Goal: Task Accomplishment & Management: Use online tool/utility

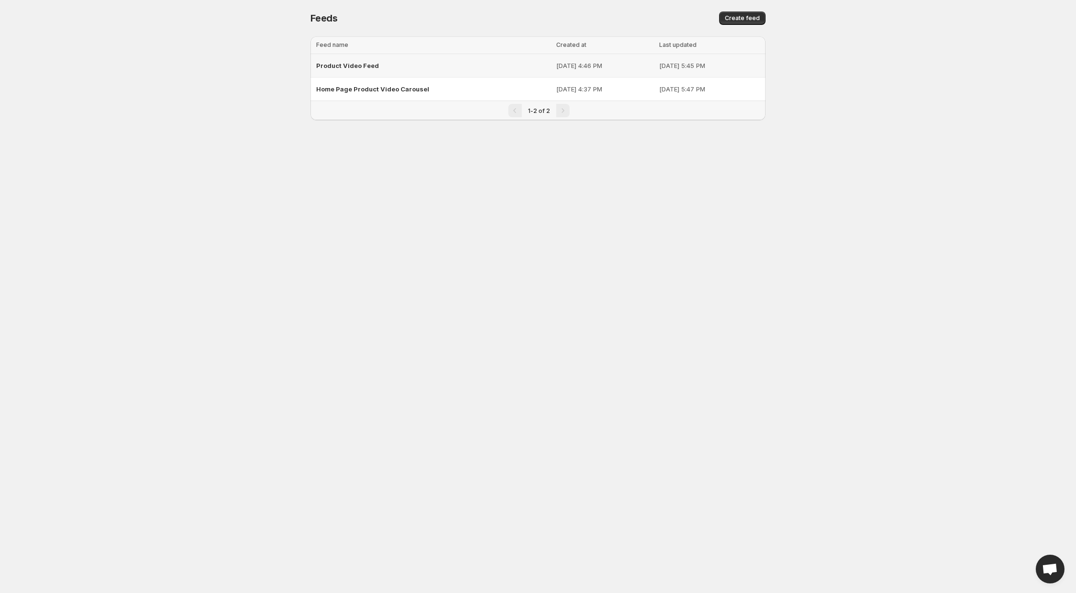
click at [451, 65] on div "Product Video Feed" at bounding box center [433, 65] width 234 height 17
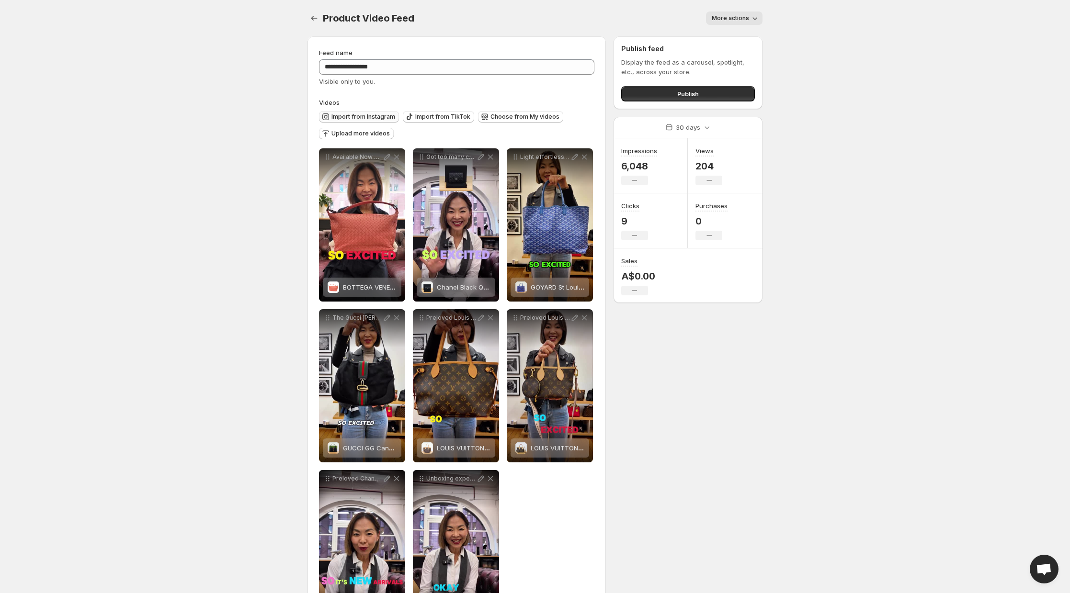
click at [379, 117] on span "Import from Instagram" at bounding box center [363, 117] width 64 height 8
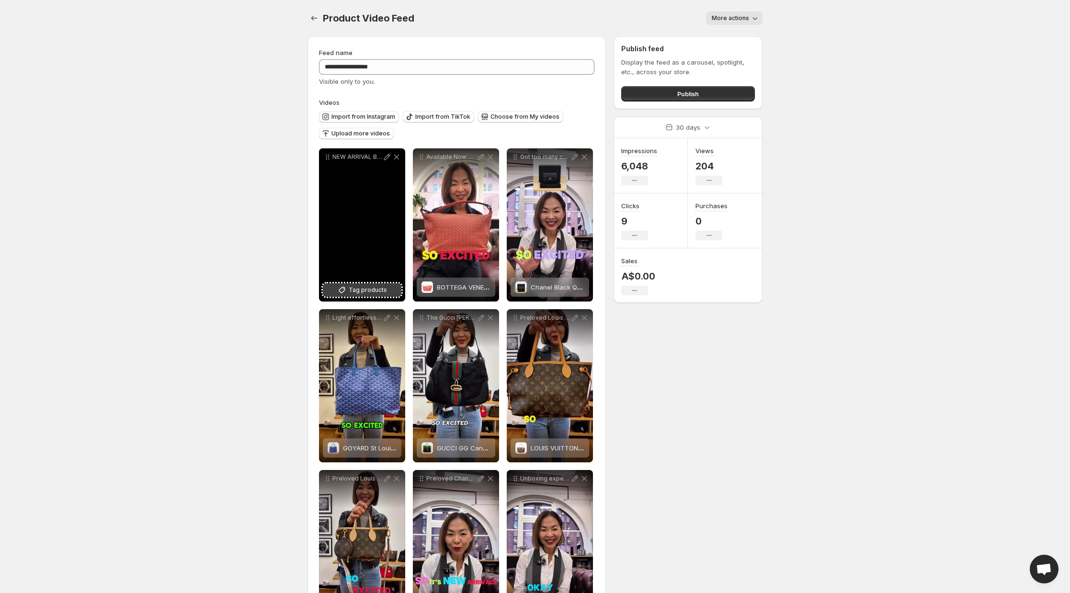
click at [379, 288] on span "Tag products" at bounding box center [368, 290] width 38 height 10
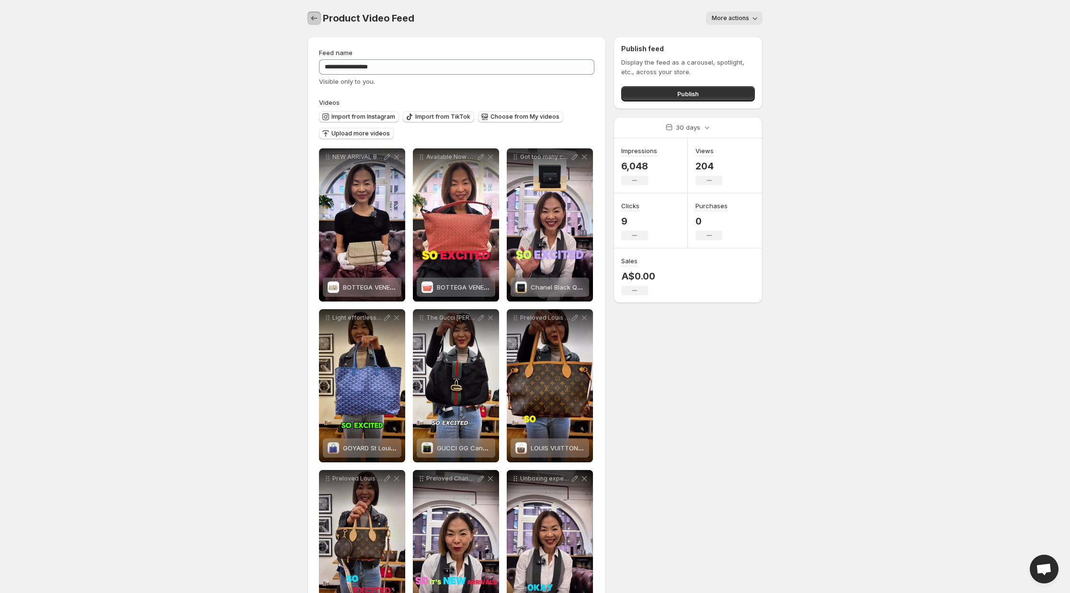
click at [312, 16] on icon "Settings" at bounding box center [314, 18] width 10 height 10
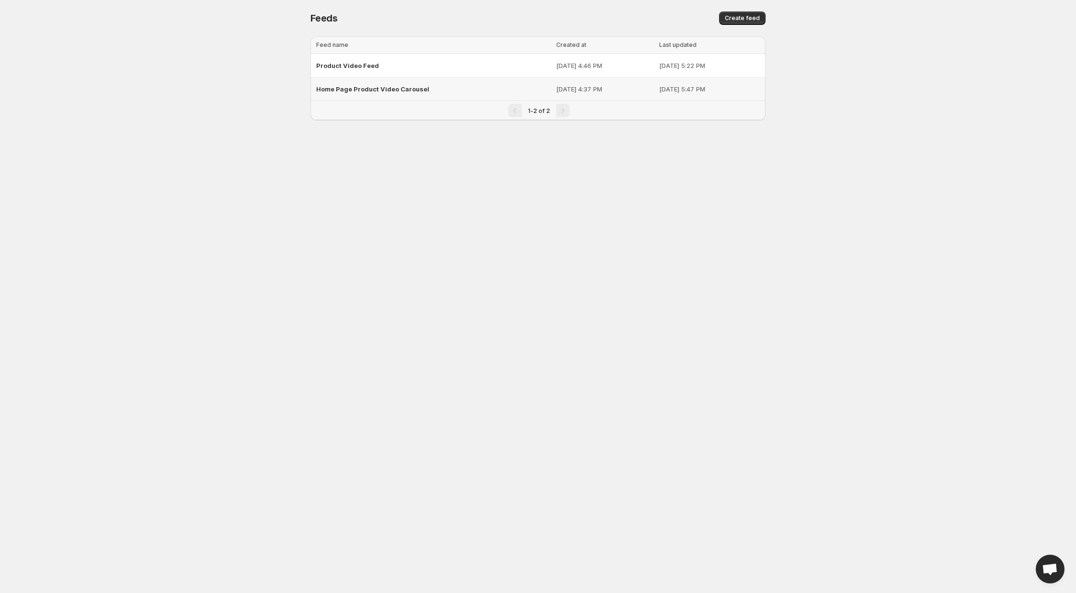
click at [356, 90] on span "Home Page Product Video Carousel" at bounding box center [372, 89] width 113 height 8
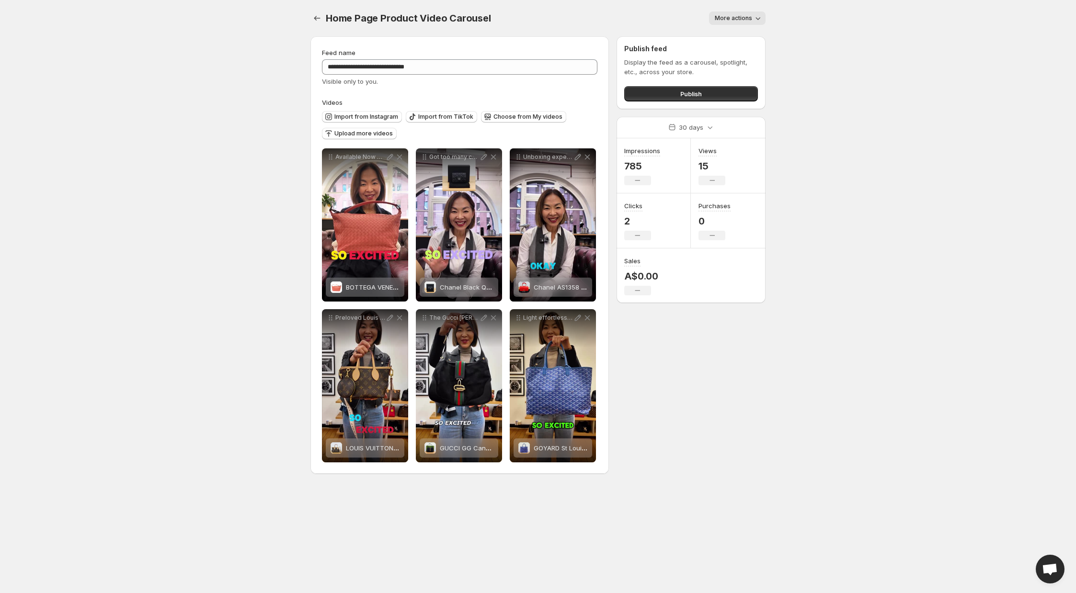
click at [761, 18] on icon "button" at bounding box center [758, 18] width 10 height 10
click at [942, 155] on body "**********" at bounding box center [538, 296] width 1076 height 593
click at [511, 118] on span "Choose from My videos" at bounding box center [527, 117] width 69 height 8
